Goal: Transaction & Acquisition: Book appointment/travel/reservation

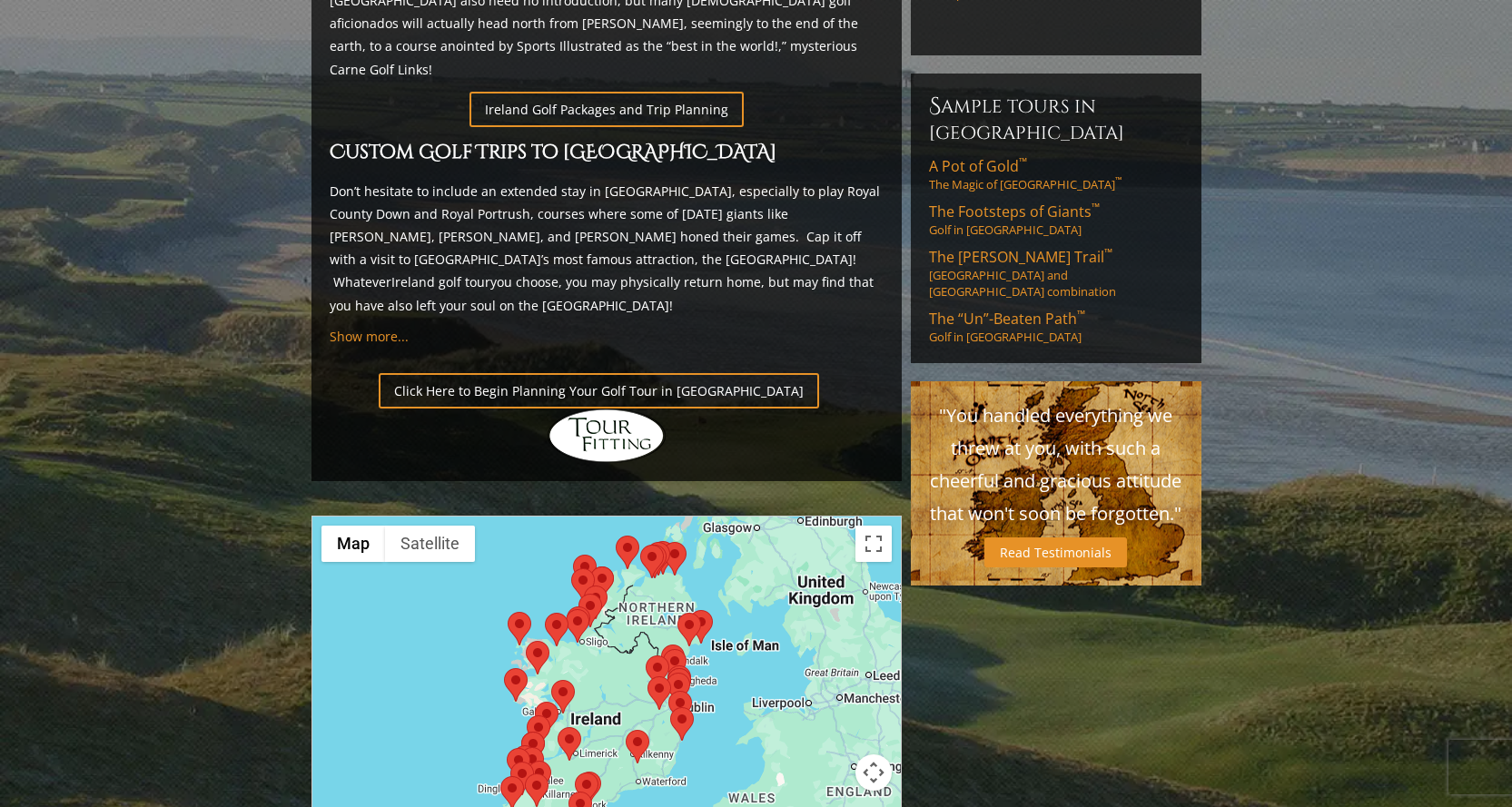
scroll to position [1271, 0]
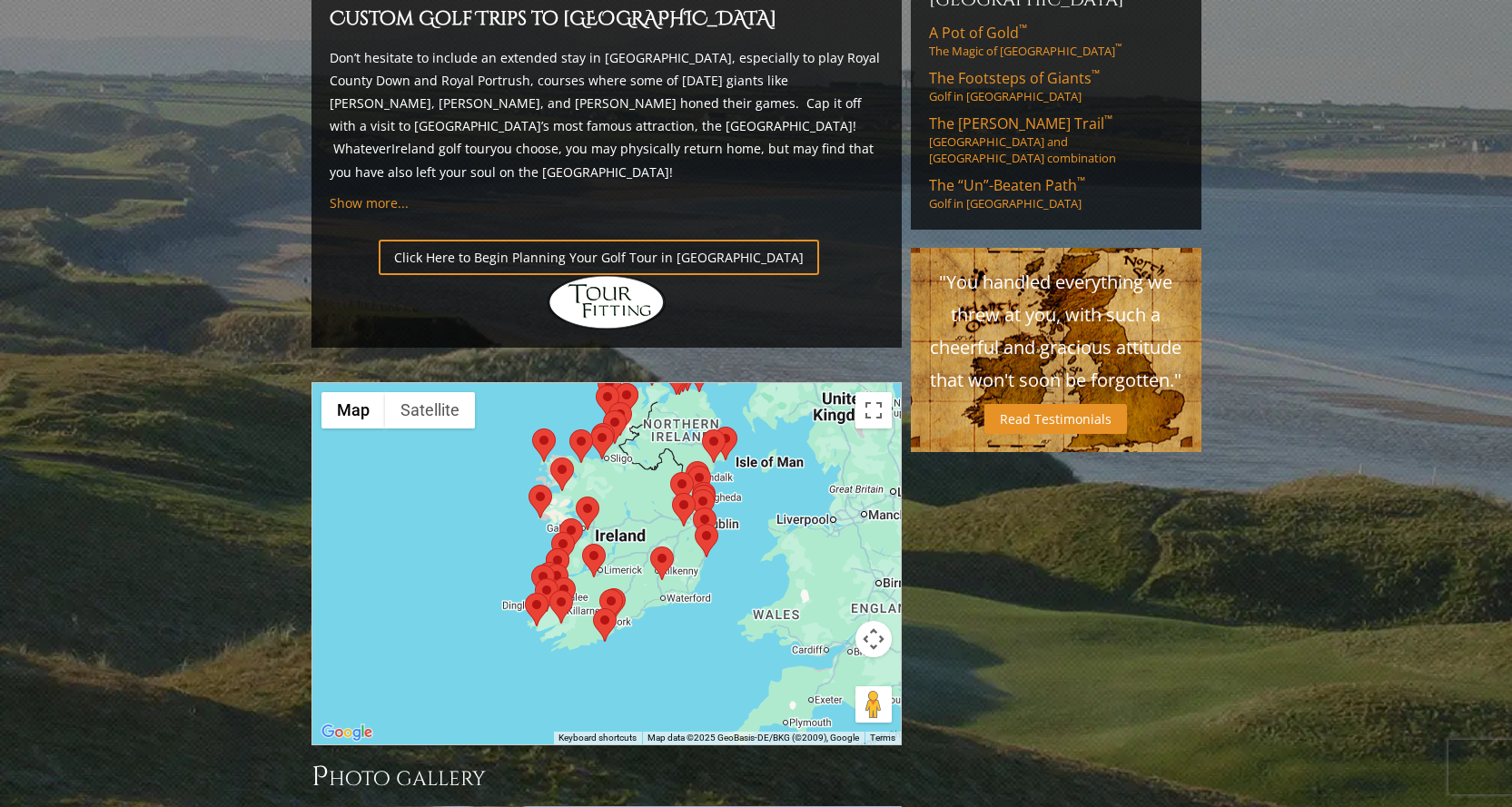
drag, startPoint x: 626, startPoint y: 420, endPoint x: 635, endPoint y: 403, distance: 19.2
click at [635, 403] on div at bounding box center [606, 564] width 589 height 362
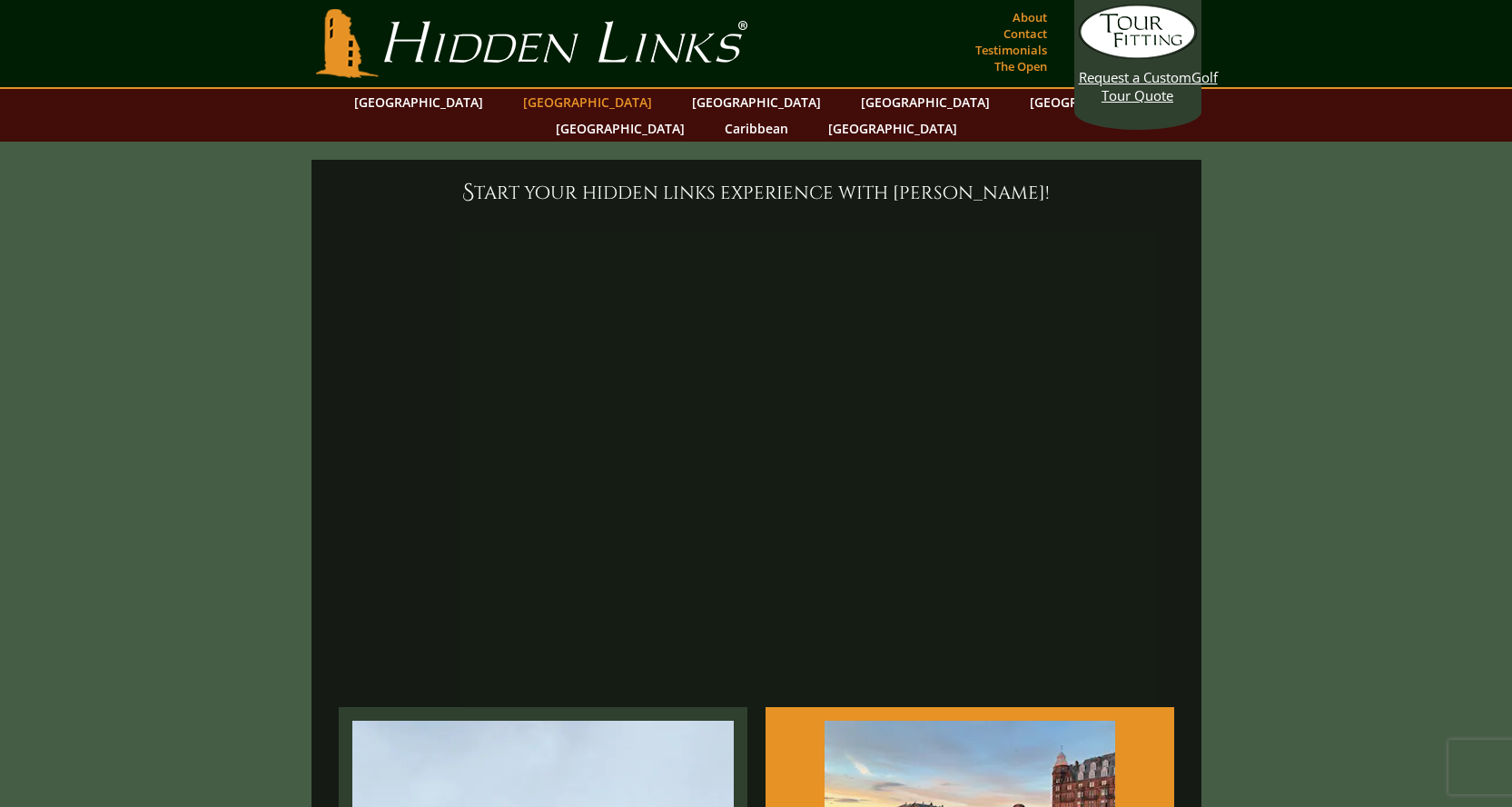
click at [549, 106] on link "[GEOGRAPHIC_DATA]" at bounding box center [588, 102] width 147 height 27
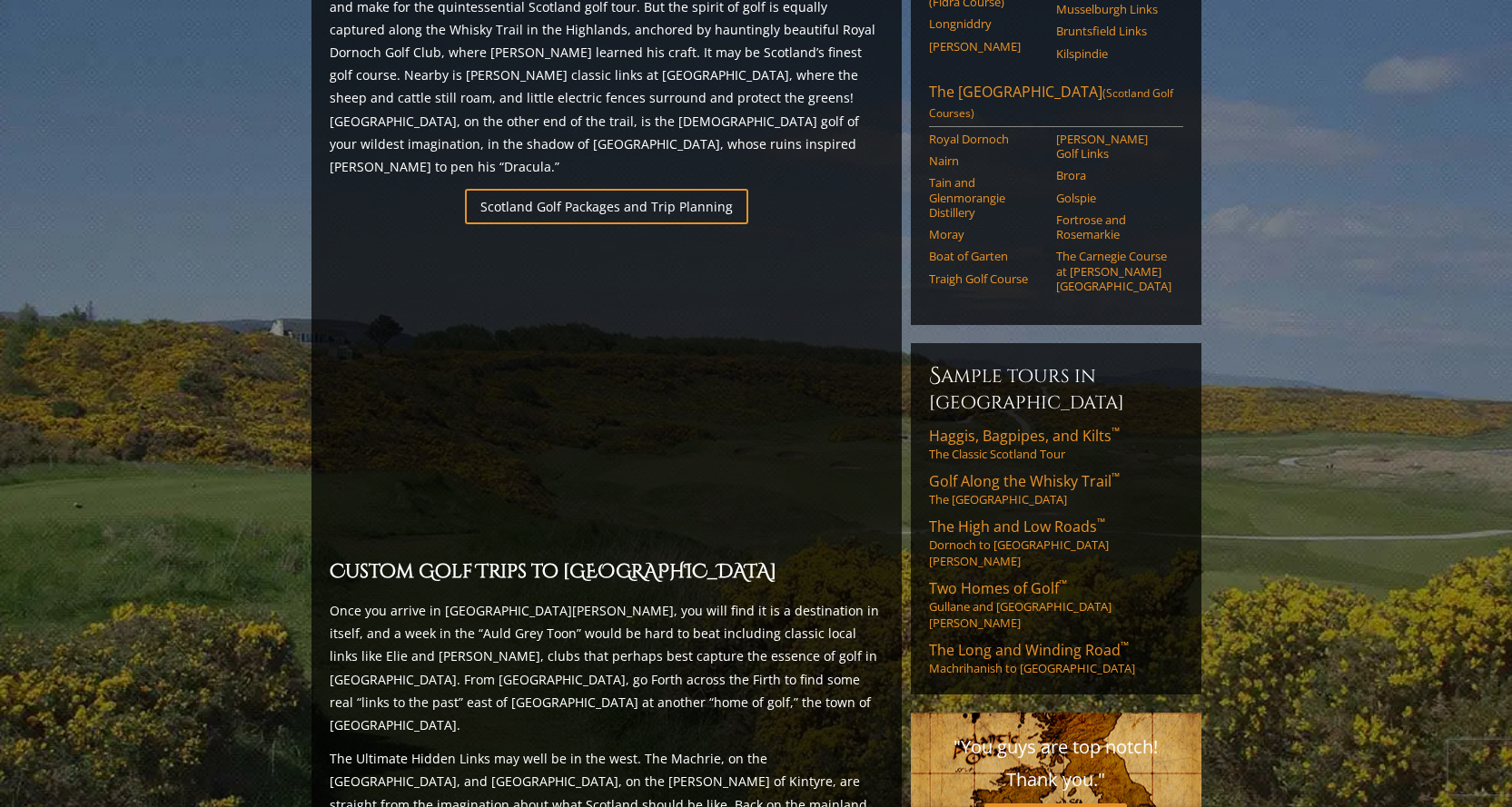
scroll to position [1180, 0]
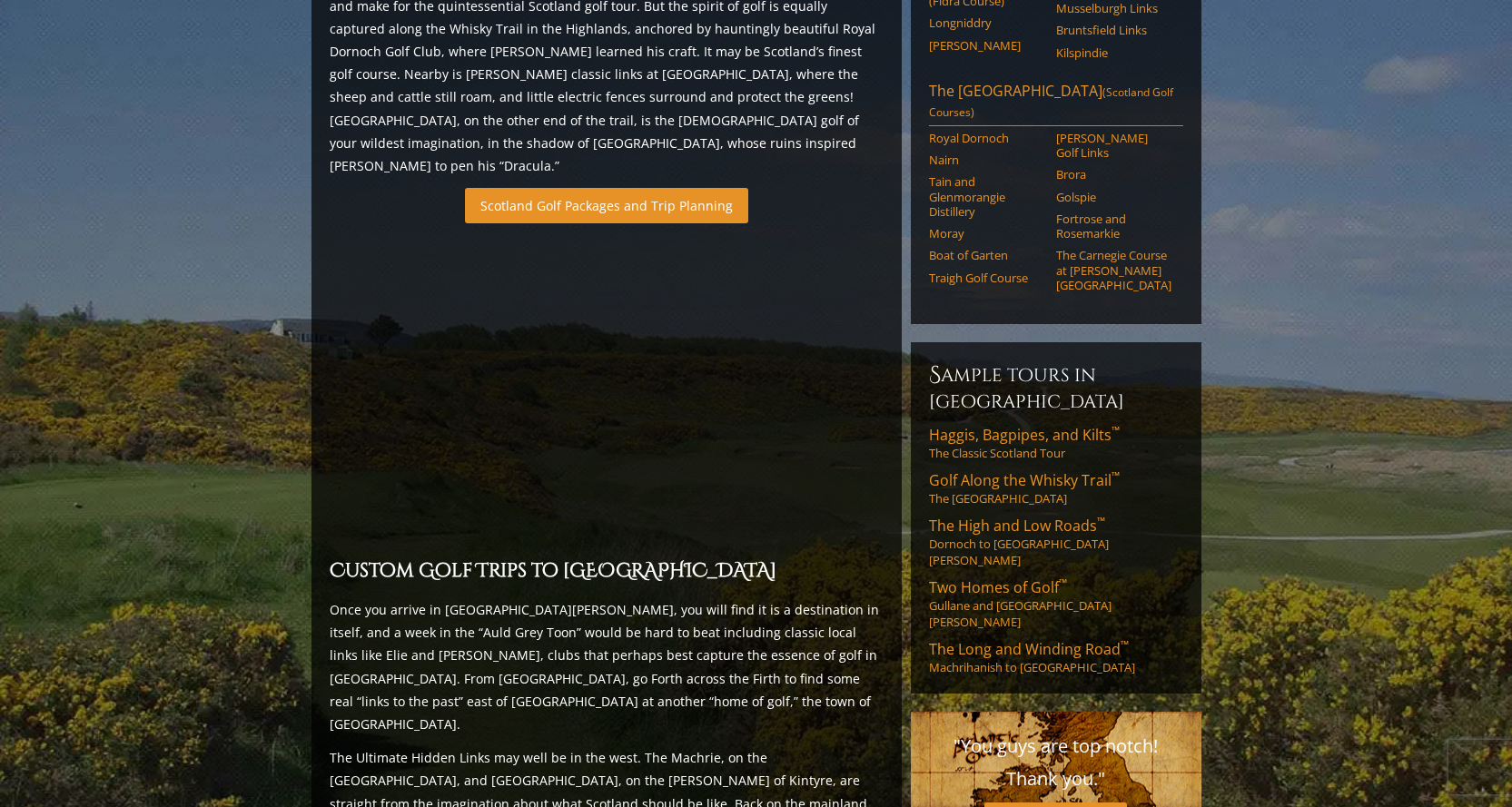
click at [562, 188] on link "Scotland Golf Packages and Trip Planning" at bounding box center [606, 206] width 284 height 36
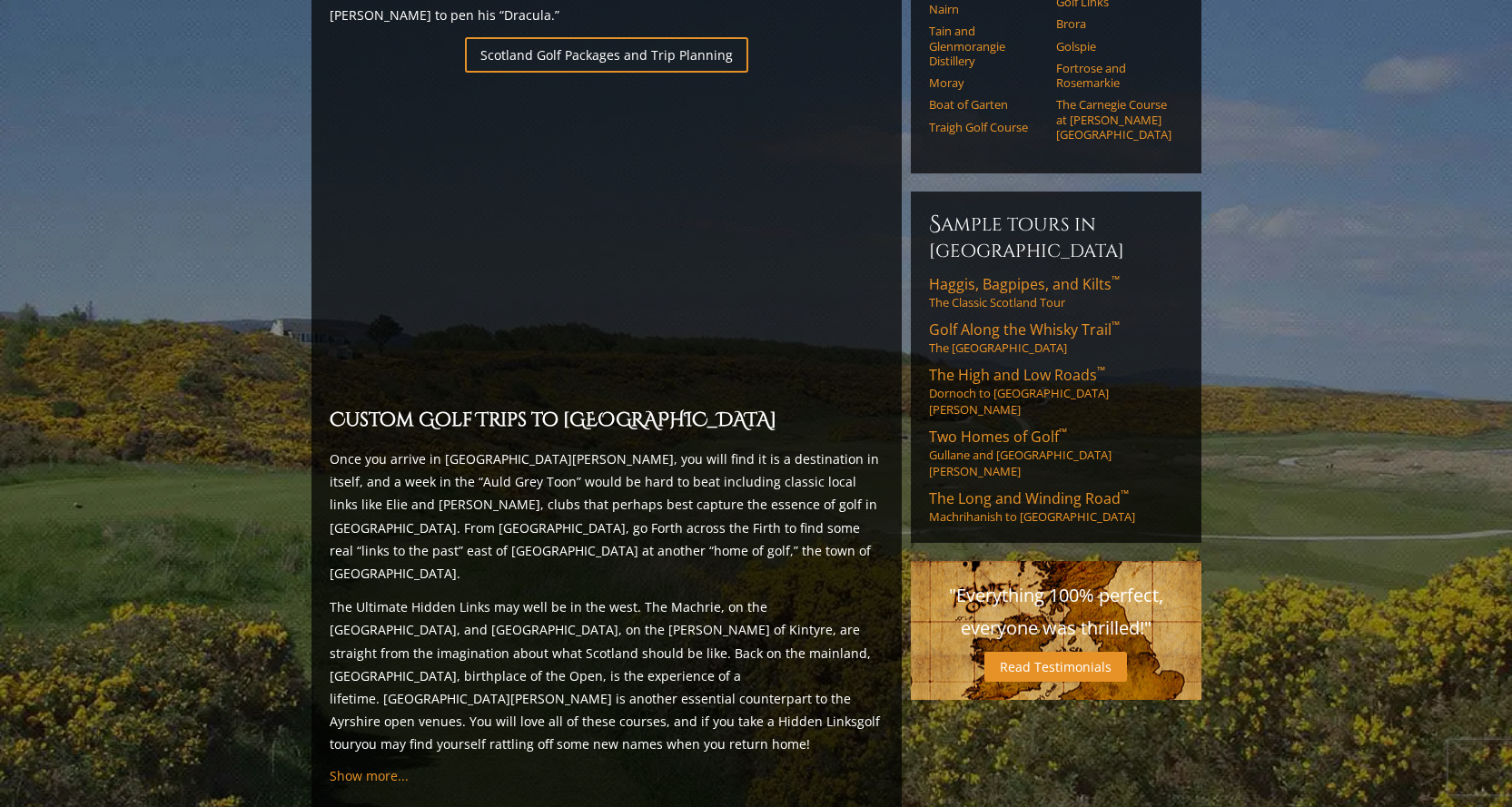
scroll to position [1299, 0]
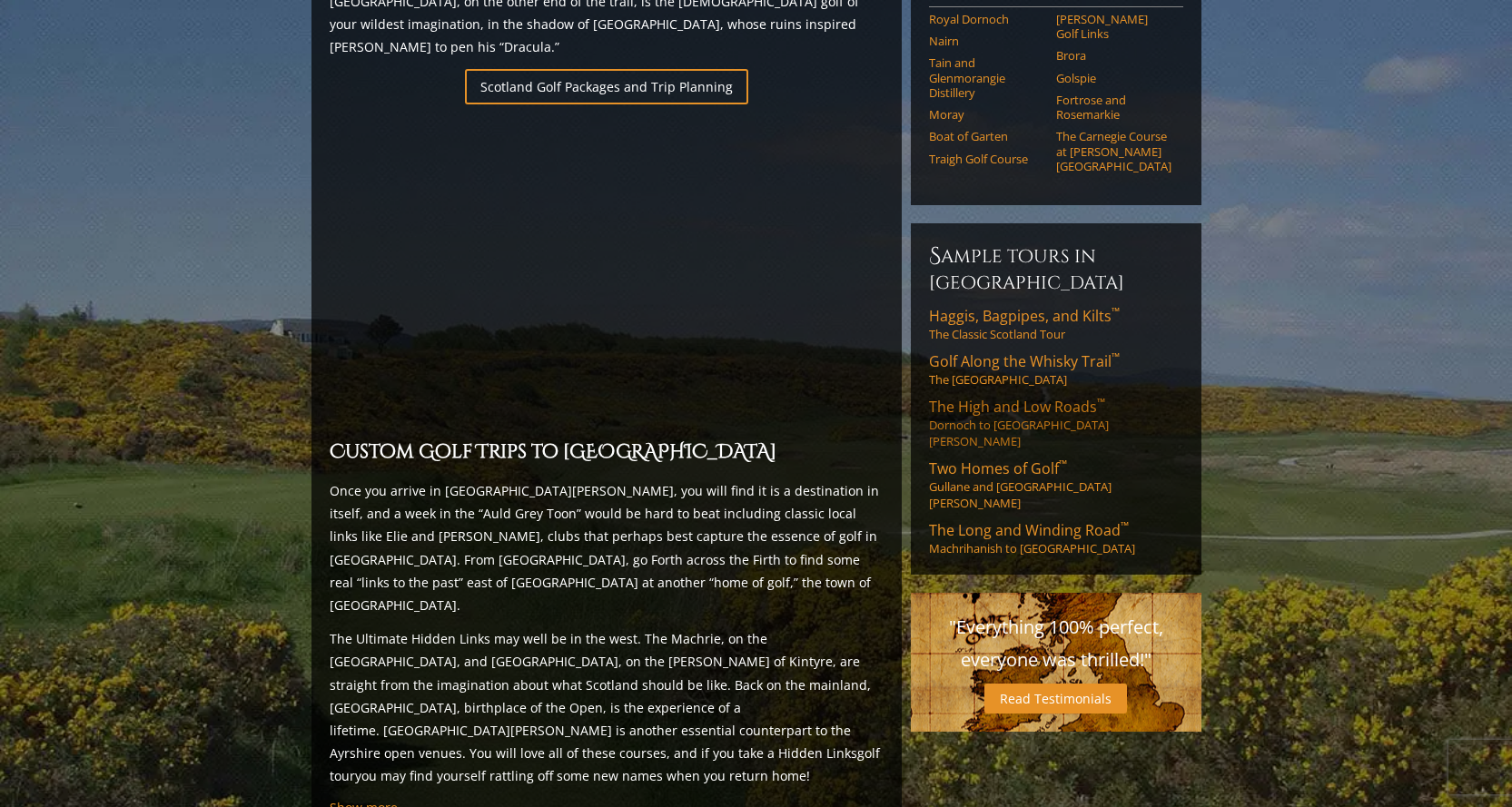
click at [991, 397] on span "The High and Low Roads ™" at bounding box center [1018, 407] width 176 height 20
